Goal: Navigation & Orientation: Find specific page/section

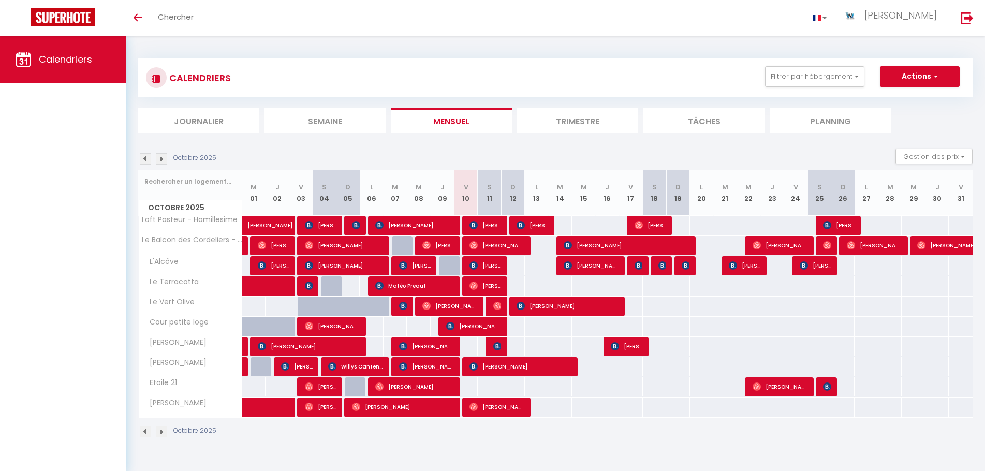
click at [694, 434] on div "Octobre 2025" at bounding box center [555, 433] width 834 height 31
